Goal: Transaction & Acquisition: Subscribe to service/newsletter

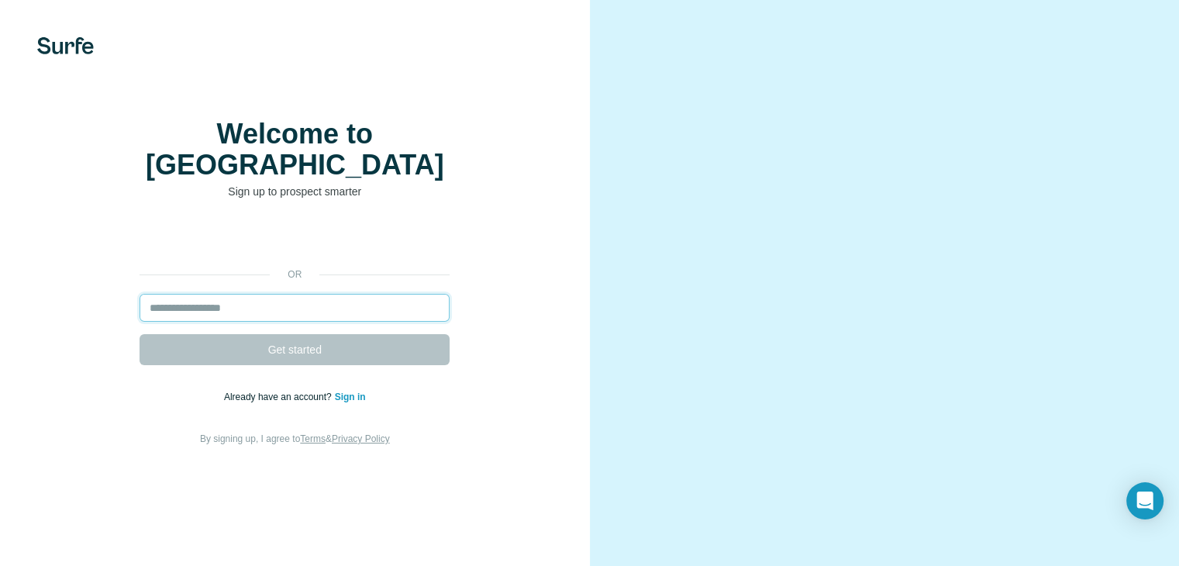
click at [268, 322] on input "email" at bounding box center [295, 308] width 310 height 28
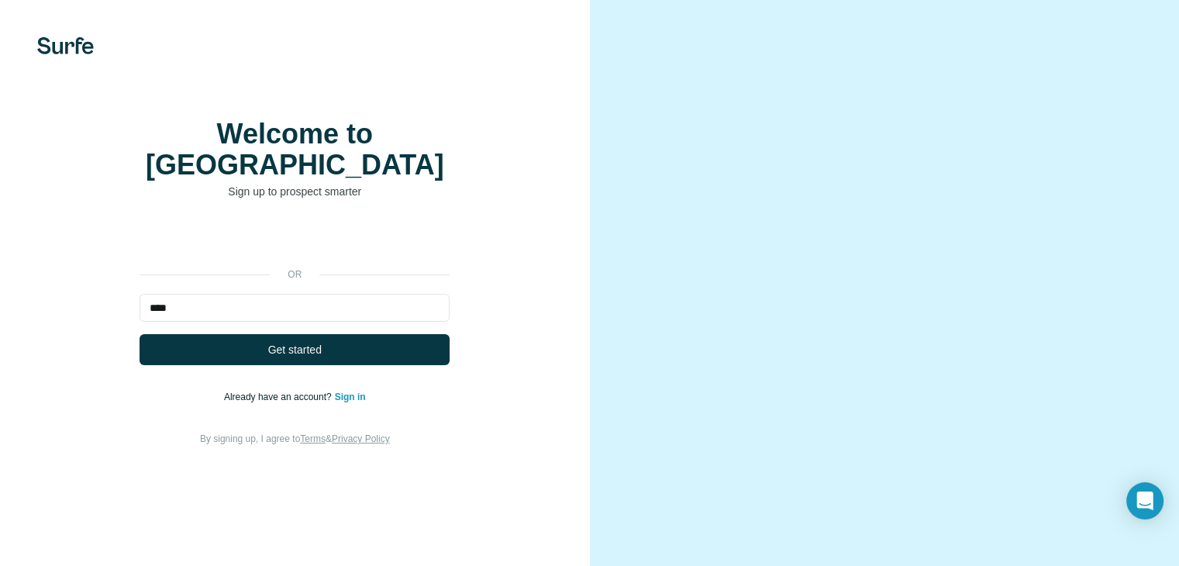
click at [1126, 173] on video at bounding box center [885, 282] width 503 height 251
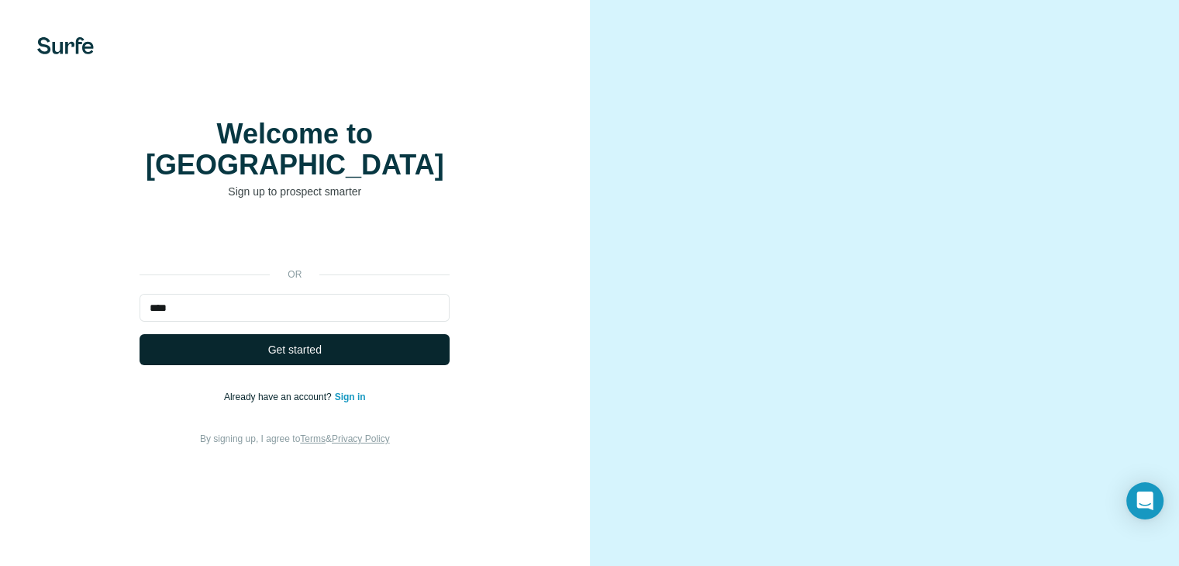
click at [416, 334] on button "Get started" at bounding box center [295, 349] width 310 height 31
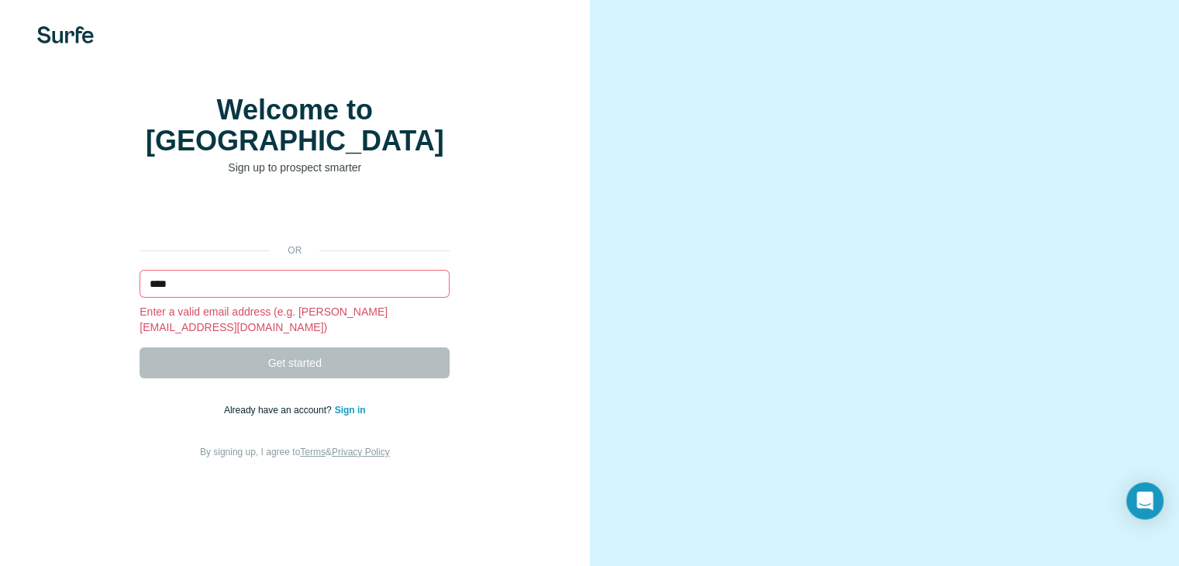
scroll to position [59, 0]
click at [328, 270] on input "****" at bounding box center [295, 284] width 310 height 28
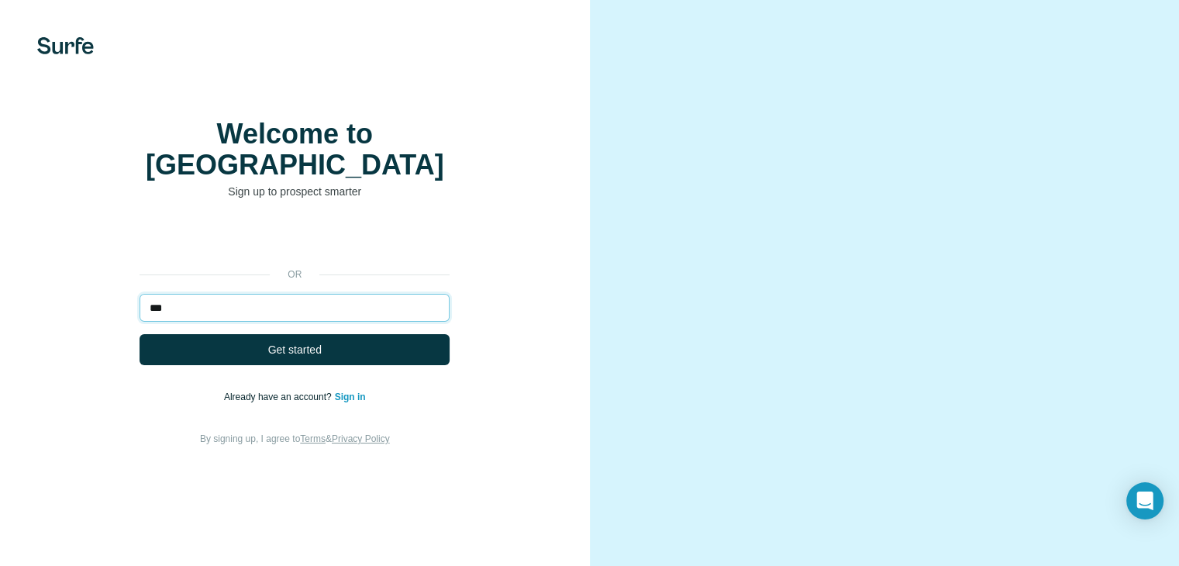
scroll to position [70, 0]
type input "*"
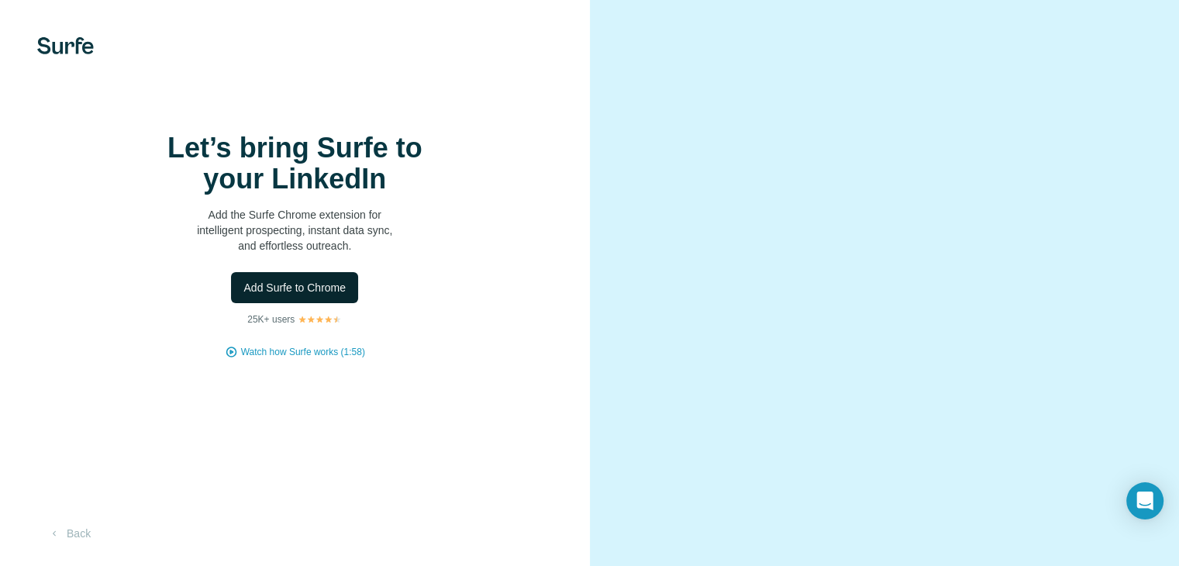
click at [285, 303] on button "Add Surfe to Chrome" at bounding box center [294, 287] width 127 height 31
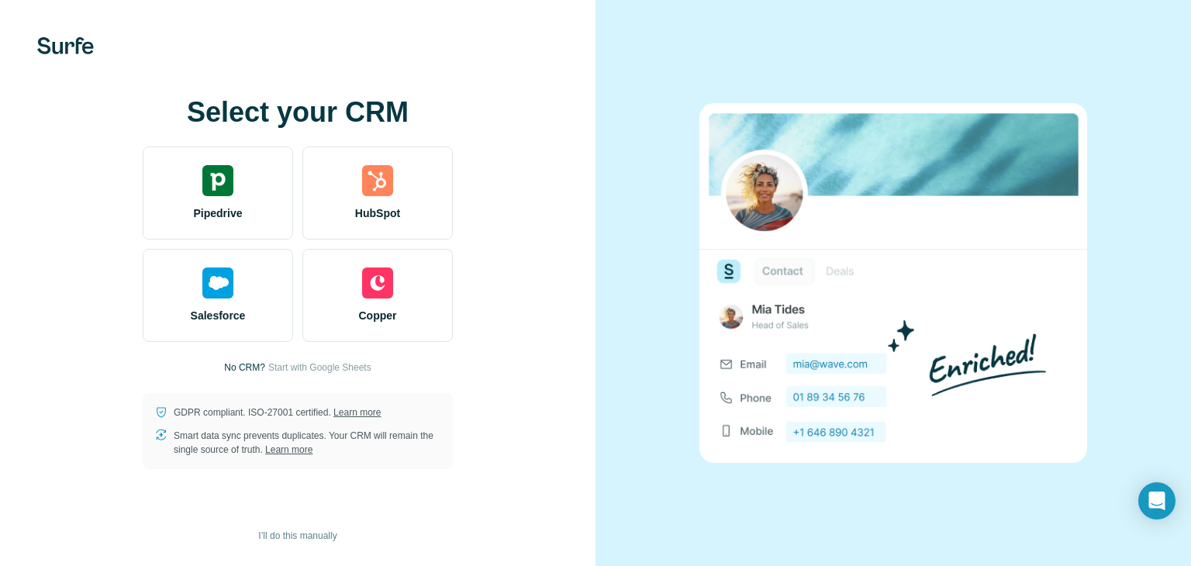
click at [530, 384] on div "Select your CRM Pipedrive HubSpot Salesforce Copper No CRM? Start with Google S…" at bounding box center [298, 283] width 534 height 372
click at [973, 311] on img at bounding box center [893, 282] width 388 height 359
click at [1160, 506] on icon "Open Intercom Messenger" at bounding box center [1157, 501] width 18 height 20
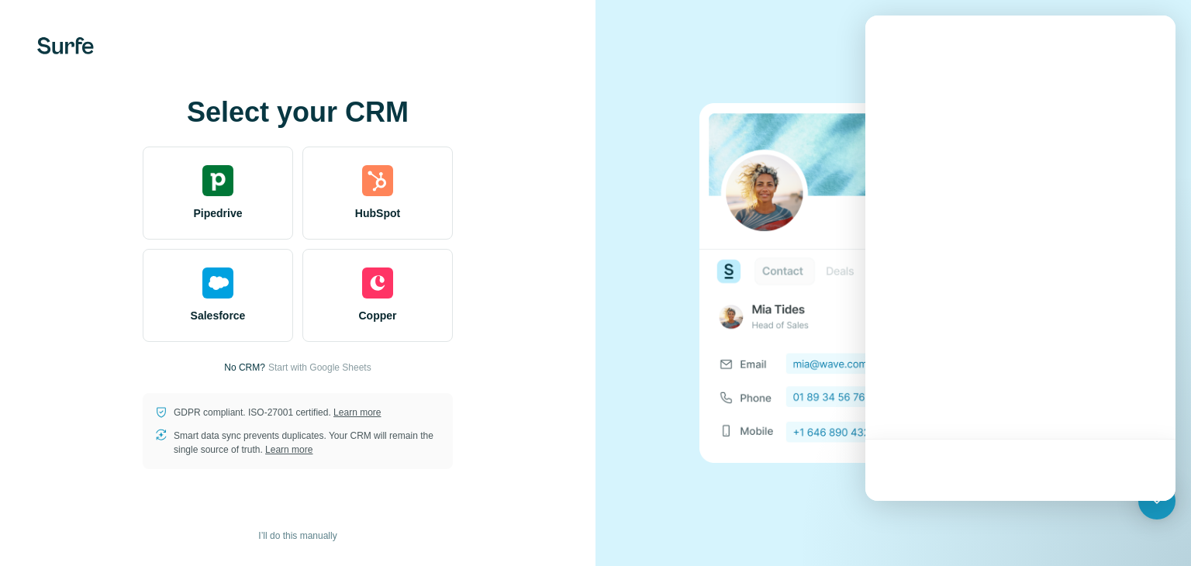
click at [784, 485] on div at bounding box center [894, 283] width 596 height 566
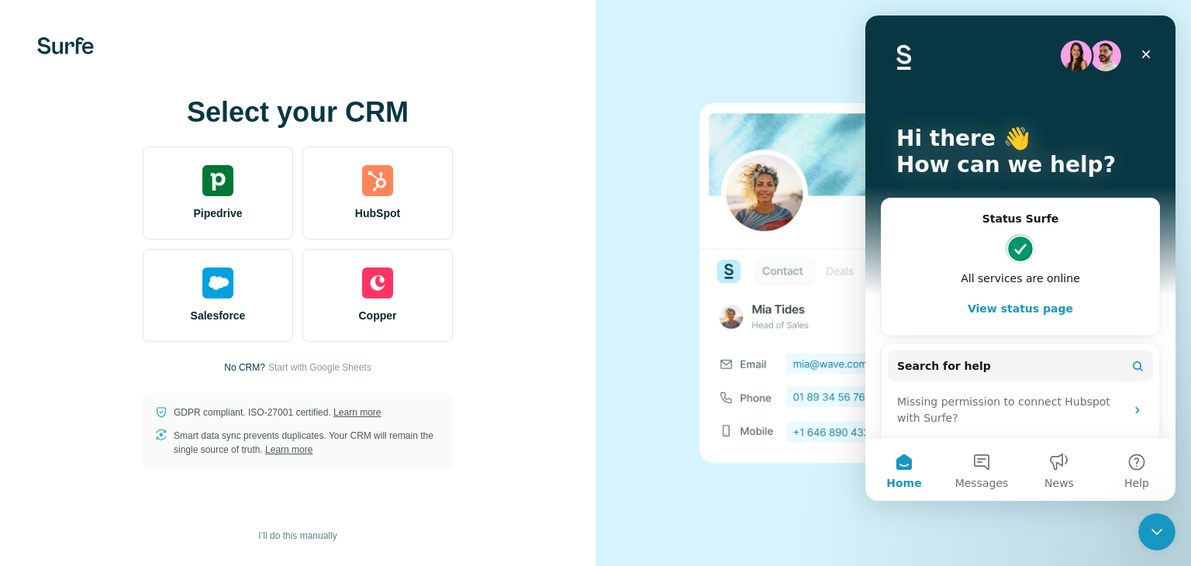
click at [784, 485] on div at bounding box center [894, 283] width 596 height 566
click at [1048, 363] on button "Search for help" at bounding box center [1020, 366] width 265 height 31
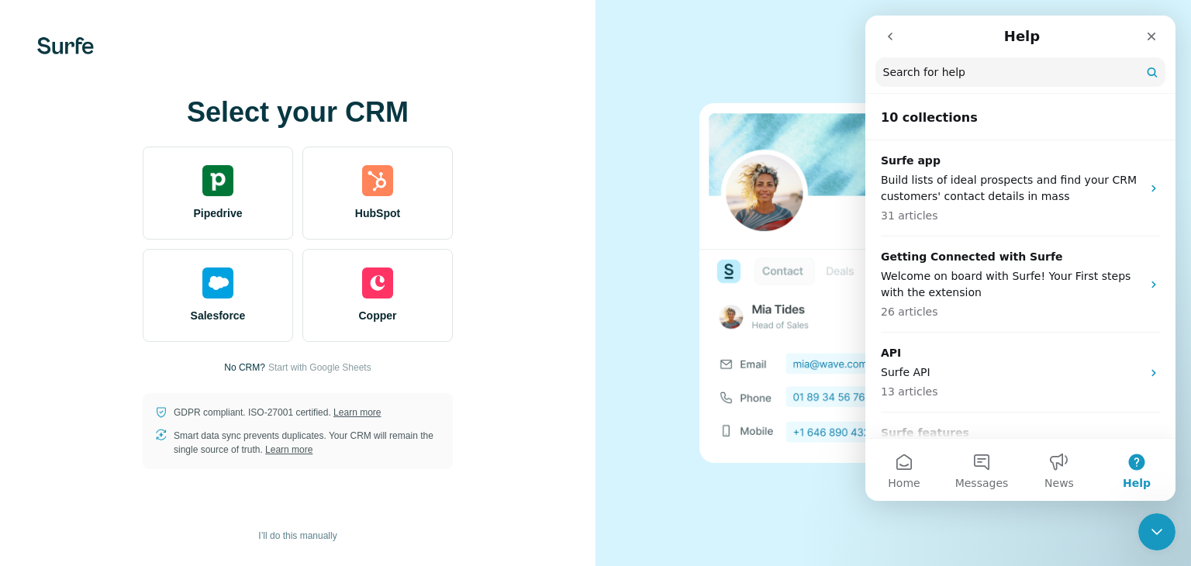
click at [878, 38] on button "go back" at bounding box center [890, 36] width 29 height 29
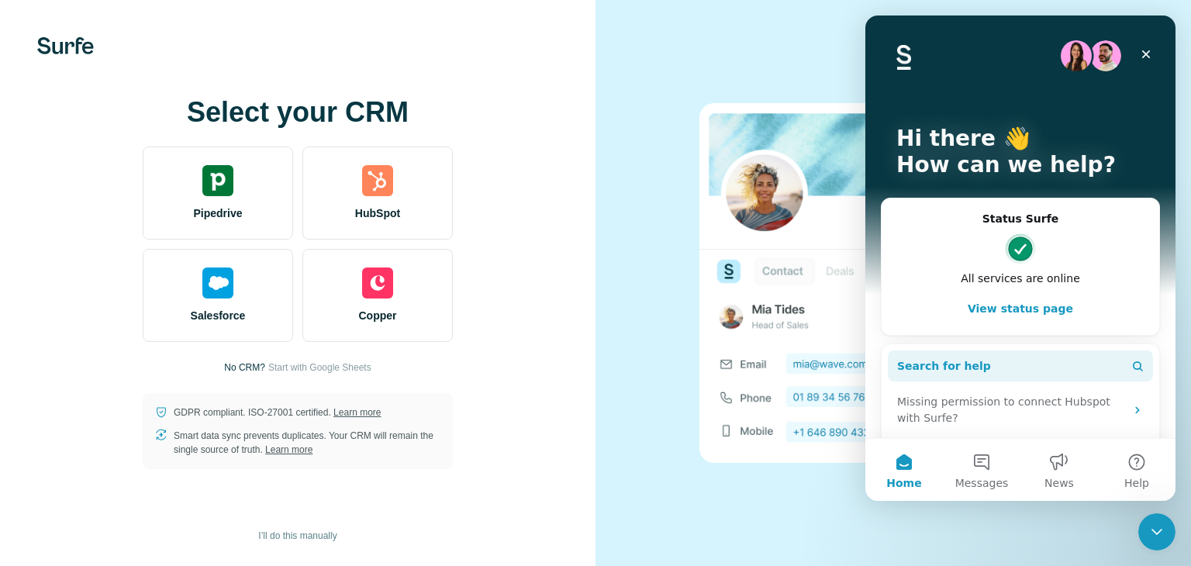
click at [979, 361] on button "Search for help" at bounding box center [1020, 366] width 265 height 31
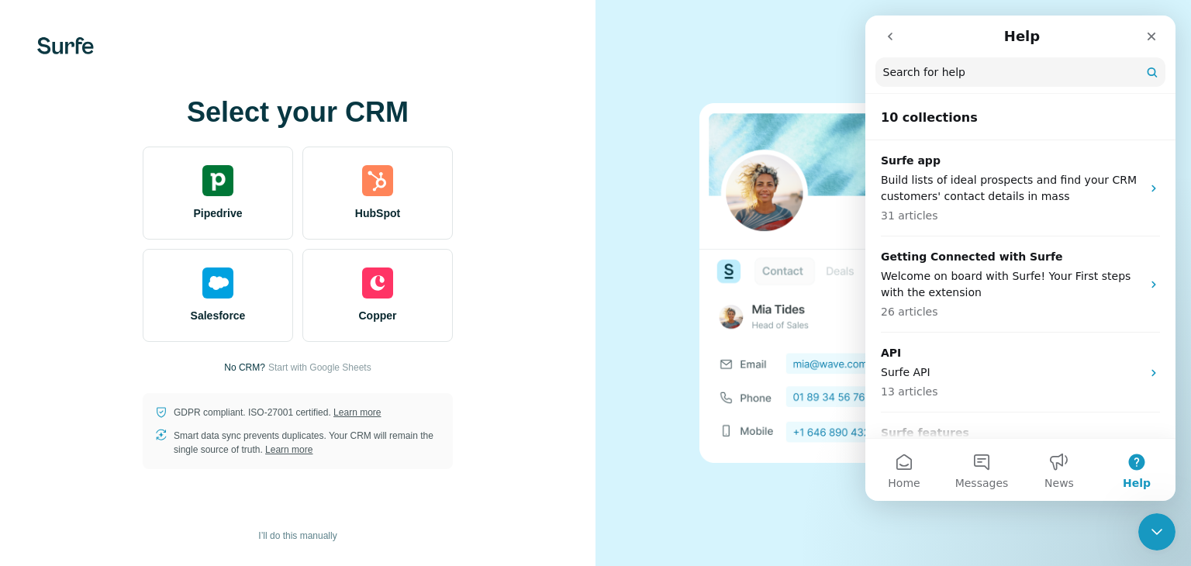
drag, startPoint x: 114, startPoint y: 345, endPoint x: 658, endPoint y: 302, distance: 545.3
click at [658, 302] on div at bounding box center [894, 283] width 596 height 566
click at [1058, 60] on input "Search for help" at bounding box center [1020, 72] width 288 height 29
paste input "**********"
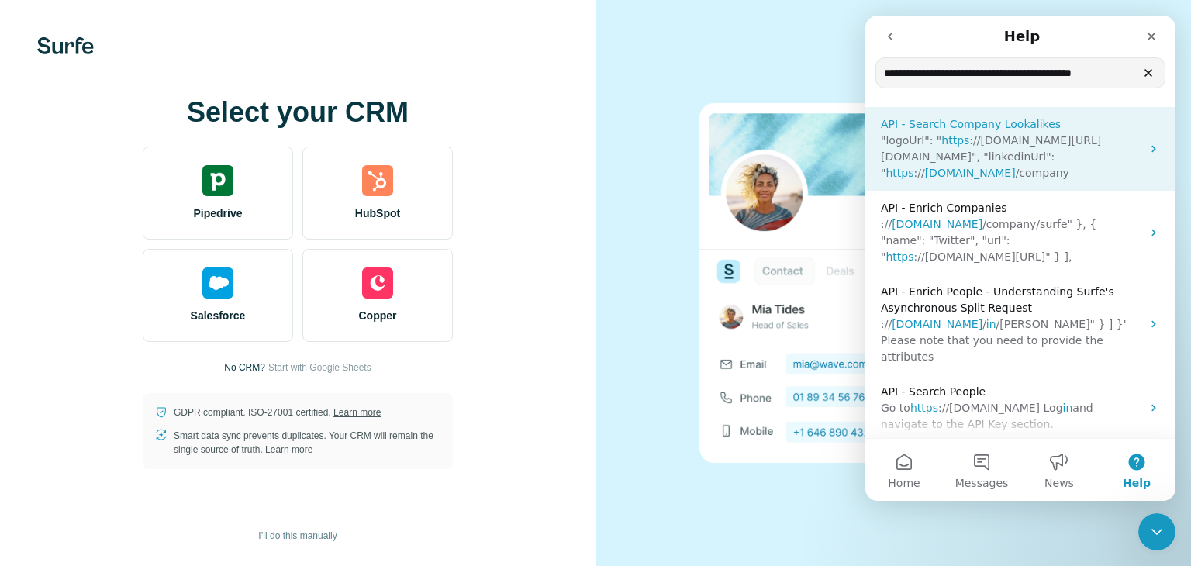
type input "**********"
click at [958, 141] on span "https" at bounding box center [955, 140] width 28 height 12
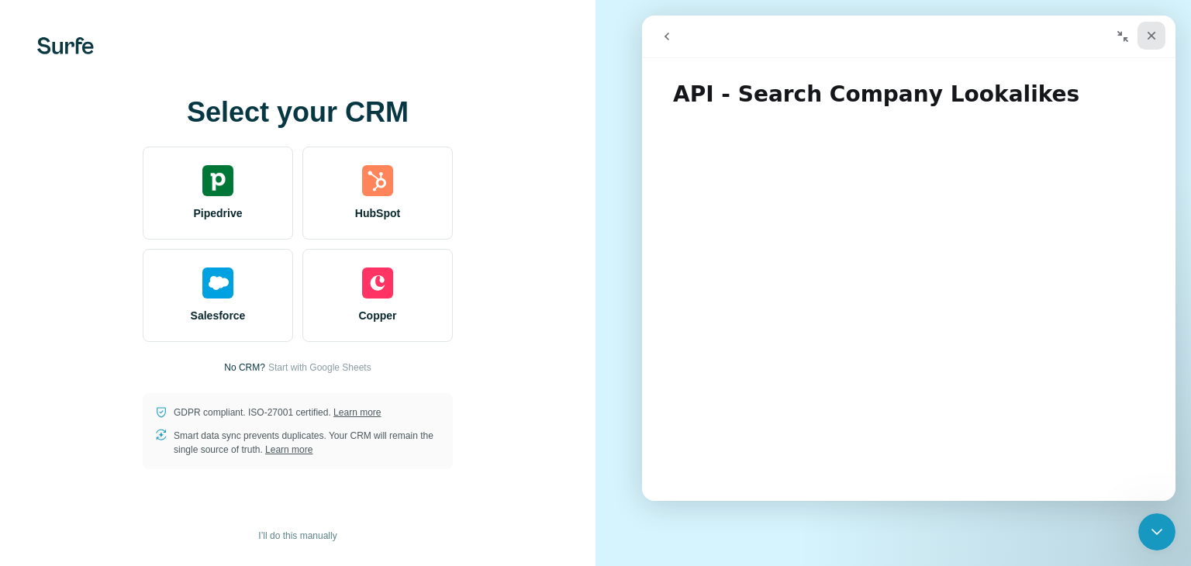
click at [1145, 32] on icon "Close" at bounding box center [1151, 35] width 12 height 12
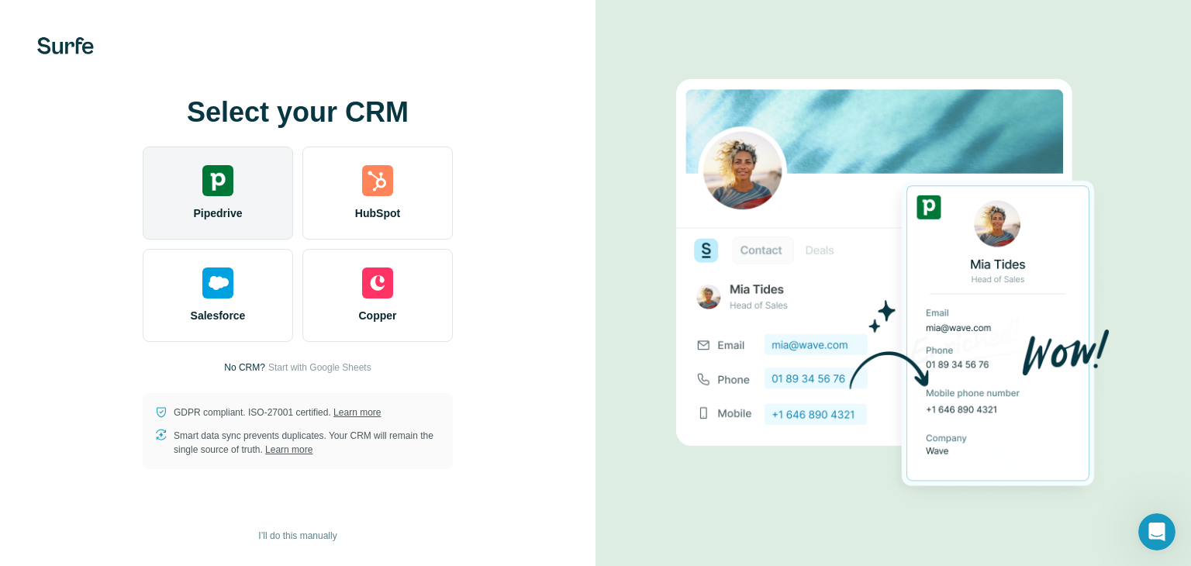
click at [199, 198] on div "Pipedrive" at bounding box center [218, 193] width 150 height 93
click at [264, 212] on div "Pipedrive" at bounding box center [218, 193] width 150 height 93
